Goal: Transaction & Acquisition: Purchase product/service

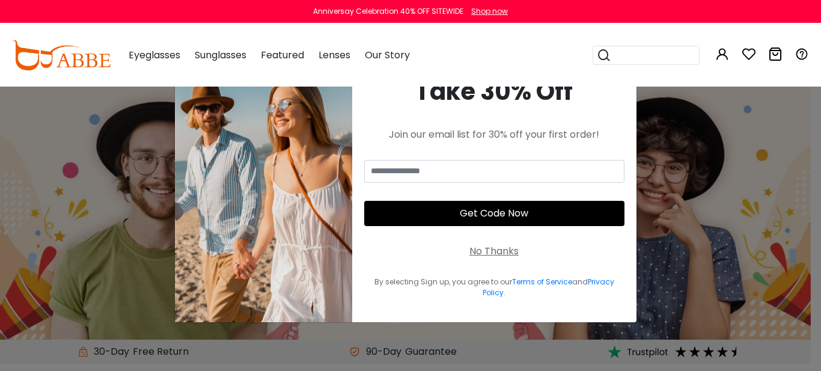
click at [499, 250] on div "No Thanks" at bounding box center [493, 251] width 49 height 14
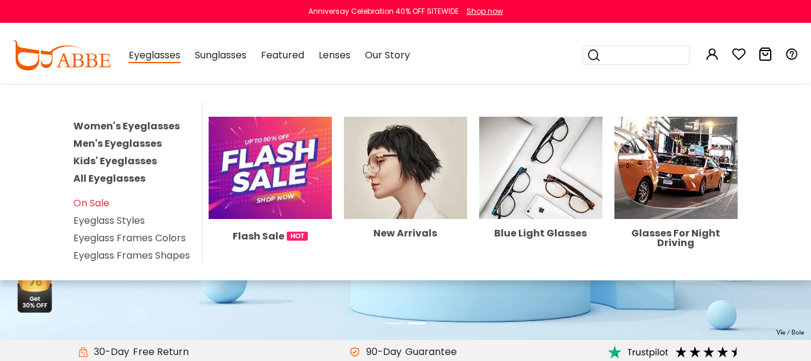
click at [135, 141] on link "Men's Eyeglasses" at bounding box center [117, 143] width 88 height 14
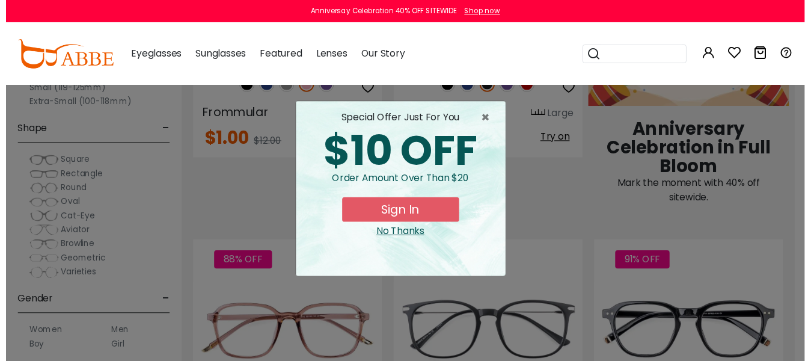
scroll to position [705, 0]
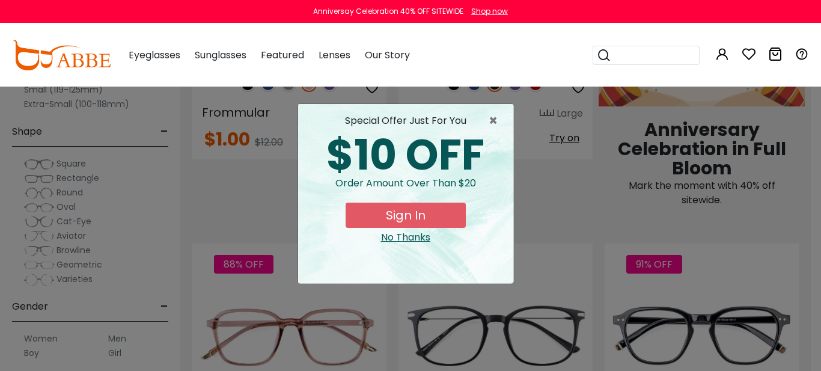
click at [421, 237] on div "No Thanks" at bounding box center [406, 237] width 196 height 14
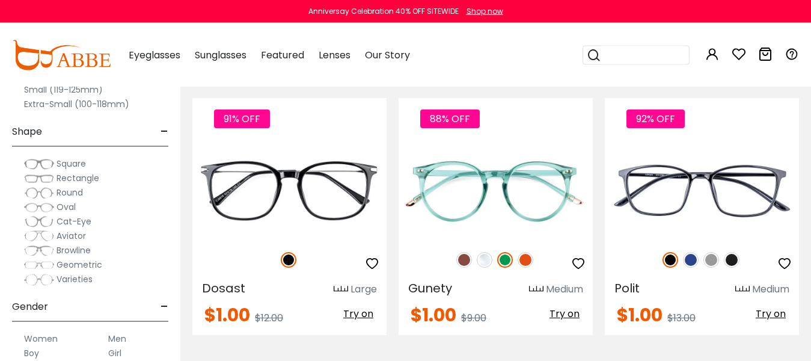
scroll to position [1410, 0]
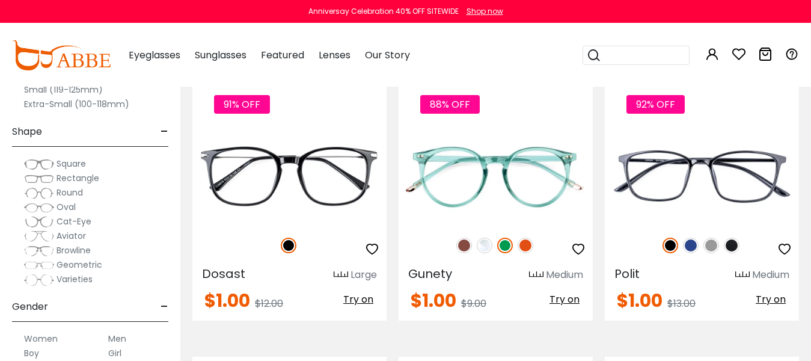
drag, startPoint x: 818, startPoint y: 358, endPoint x: 811, endPoint y: 364, distance: 9.0
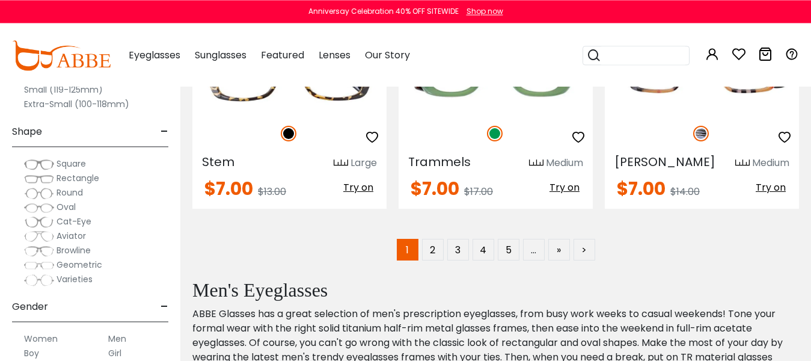
scroll to position [5660, 0]
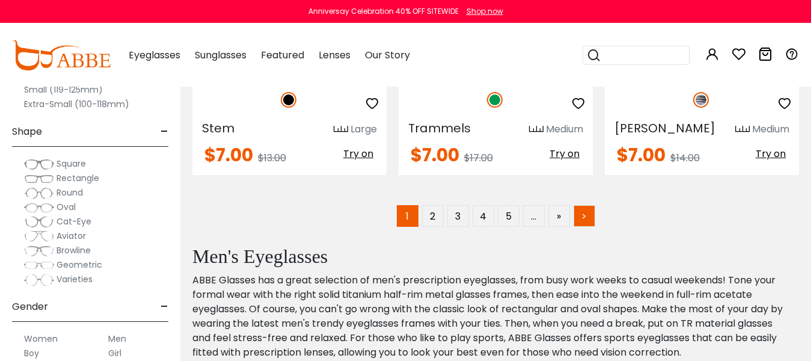
click at [586, 205] on link ">" at bounding box center [584, 216] width 22 height 22
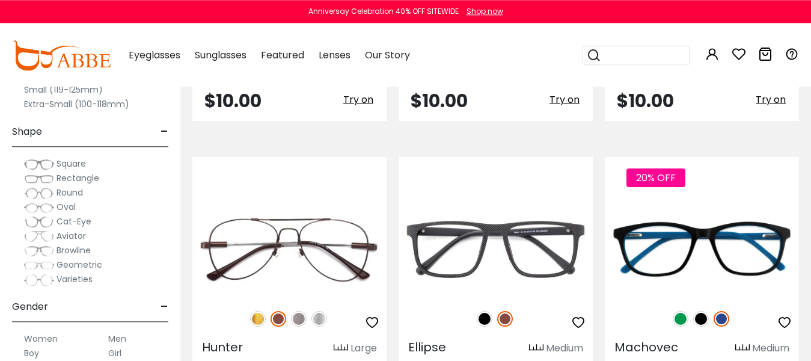
scroll to position [2168, 0]
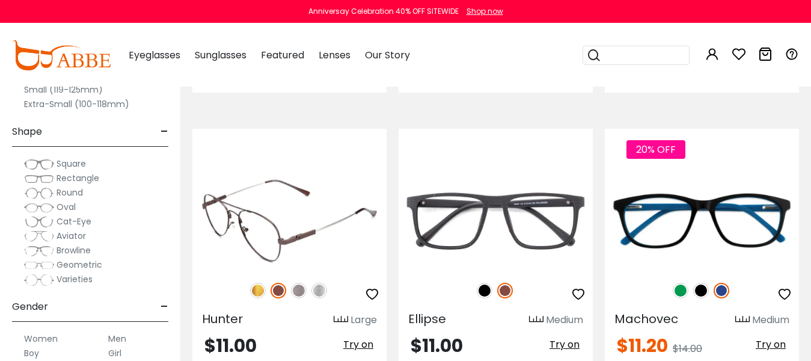
click at [278, 197] on img at bounding box center [289, 220] width 194 height 97
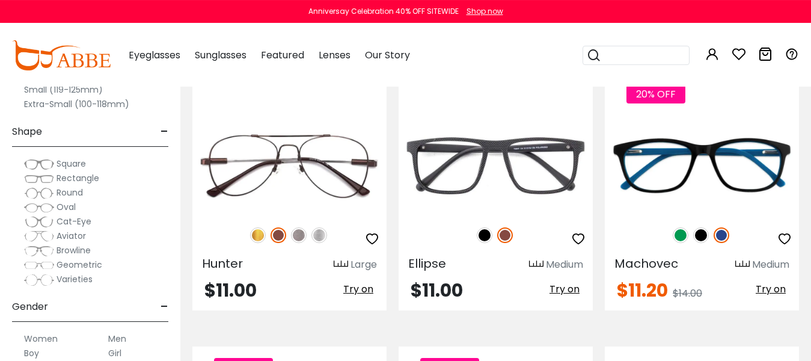
scroll to position [2246, 0]
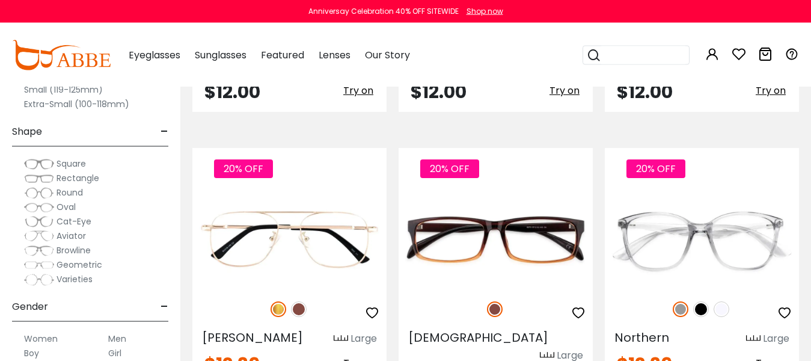
drag, startPoint x: 0, startPoint y: 0, endPoint x: 820, endPoint y: 356, distance: 894.1
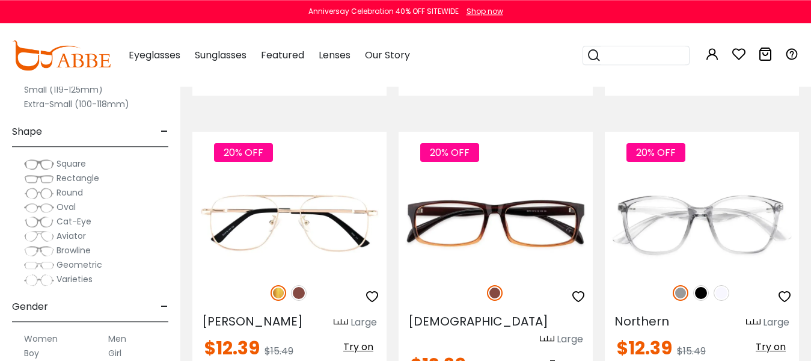
scroll to position [2995, 0]
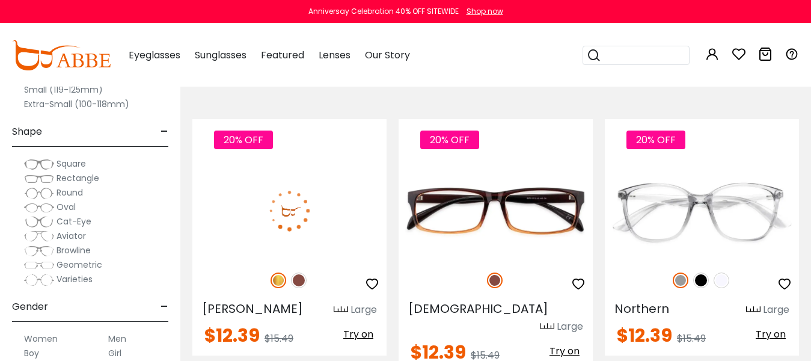
click at [344, 199] on img at bounding box center [289, 210] width 194 height 97
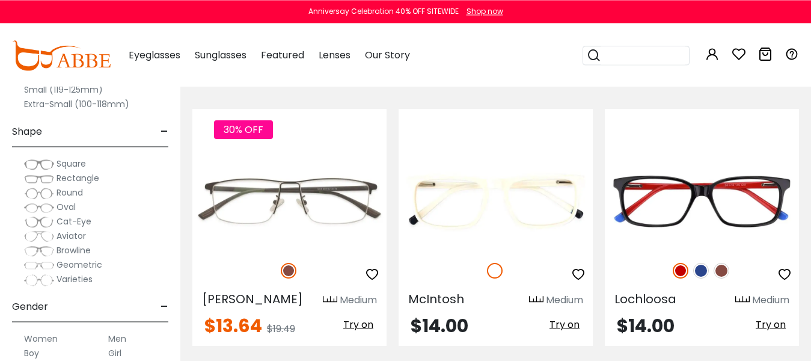
scroll to position [4405, 0]
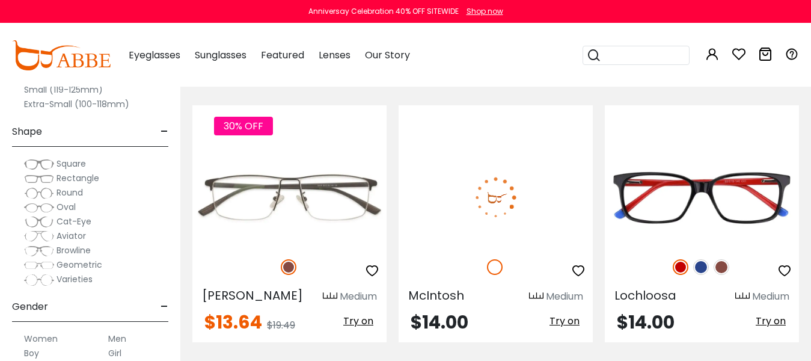
click at [453, 152] on img at bounding box center [495, 196] width 194 height 97
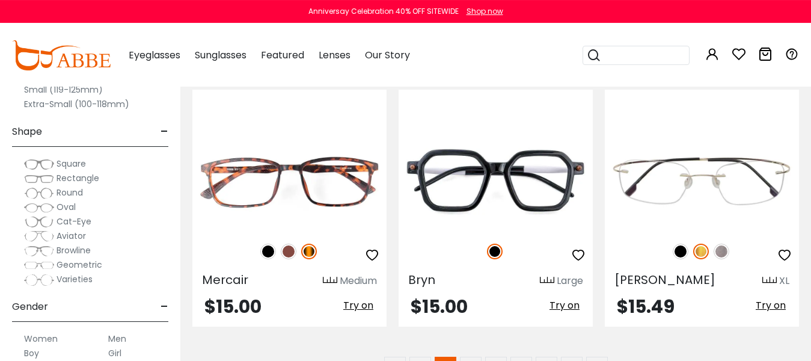
scroll to position [5539, 0]
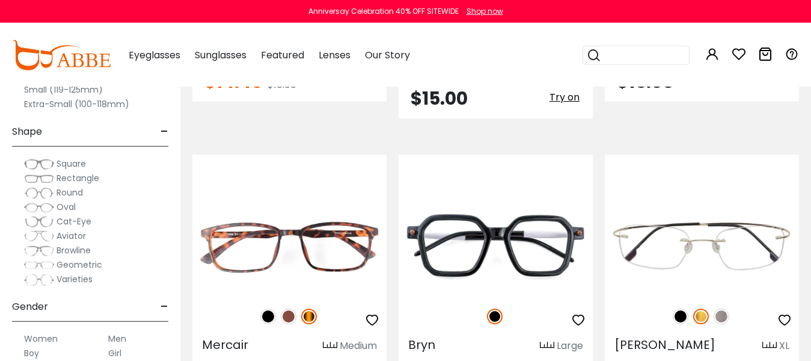
drag, startPoint x: 812, startPoint y: 2, endPoint x: 806, endPoint y: 0, distance: 6.9
